Goal: Check status: Check status

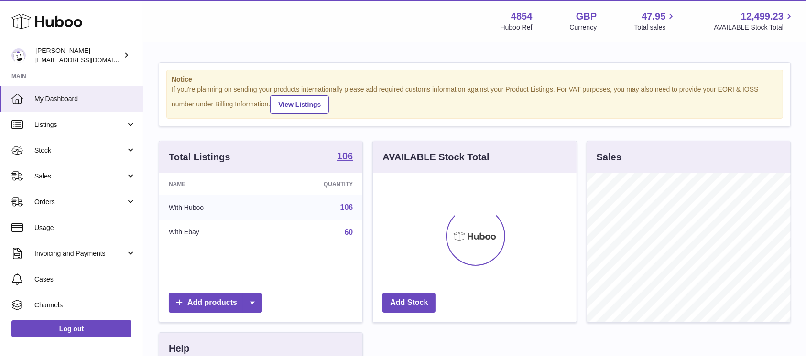
scroll to position [149, 203]
click at [96, 175] on span "Sales" at bounding box center [79, 176] width 91 height 9
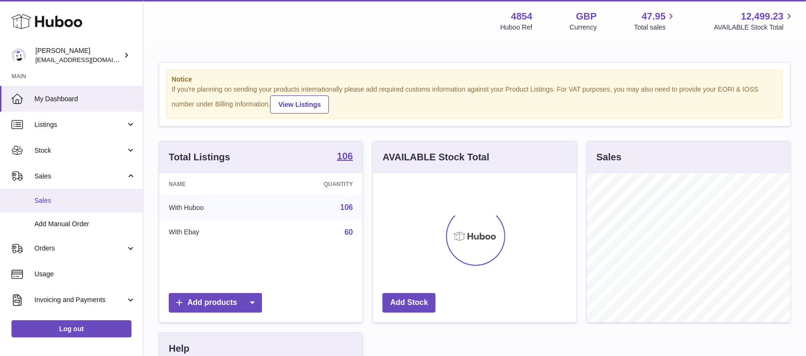
click at [82, 193] on link "Sales" at bounding box center [71, 200] width 143 height 23
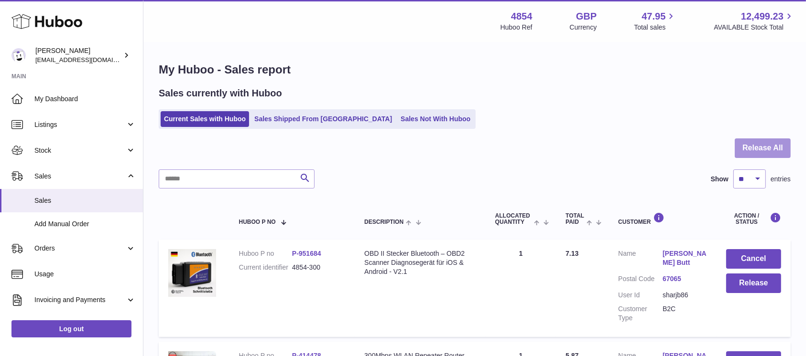
click at [764, 153] on button "Release All" at bounding box center [762, 149] width 56 height 20
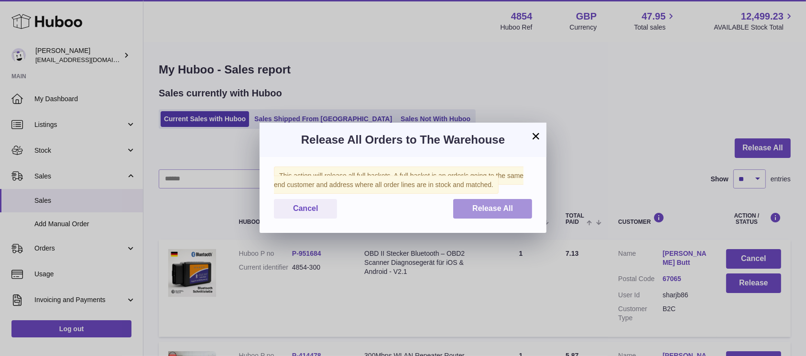
click at [493, 214] on button "Release All" at bounding box center [492, 209] width 79 height 20
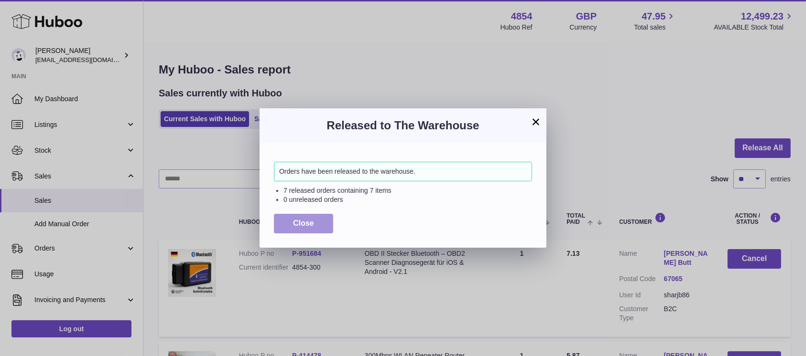
click at [293, 220] on span "Close" at bounding box center [303, 223] width 21 height 8
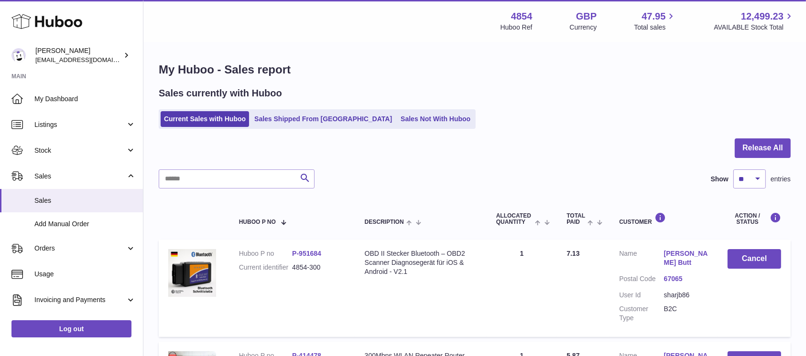
click at [431, 113] on div "Current Sales with Huboo Sales Shipped From Huboo Sales Not With Huboo" at bounding box center [475, 119] width 632 height 20
click at [418, 116] on link "Sales Not With Huboo" at bounding box center [435, 119] width 76 height 16
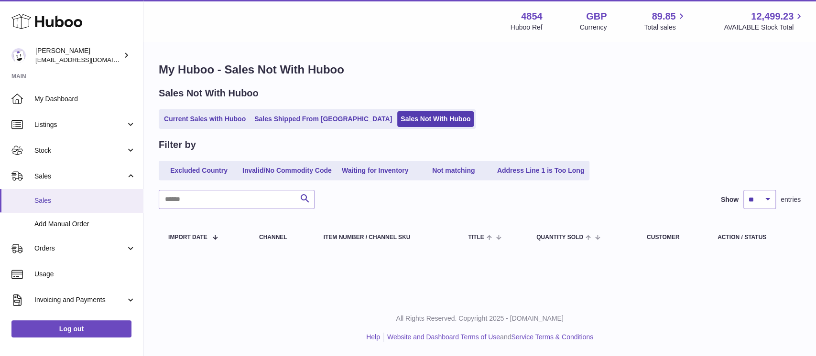
click at [99, 202] on span "Sales" at bounding box center [84, 200] width 101 height 9
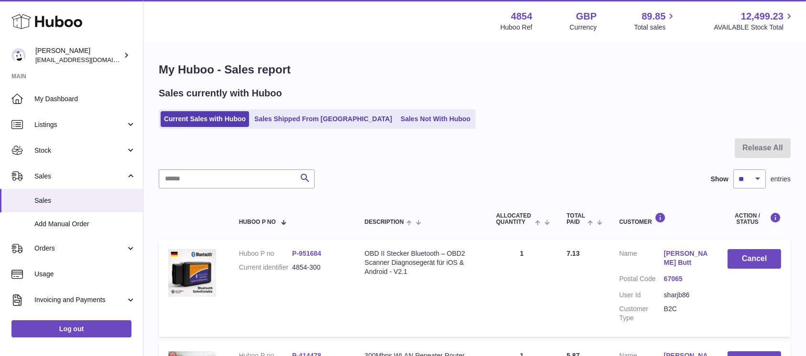
click at [396, 108] on div "Sales currently with Huboo Current Sales with Huboo Sales Shipped From Huboo Sa…" at bounding box center [475, 108] width 632 height 42
click at [397, 115] on link "Sales Not With Huboo" at bounding box center [435, 119] width 76 height 16
